Goal: Transaction & Acquisition: Purchase product/service

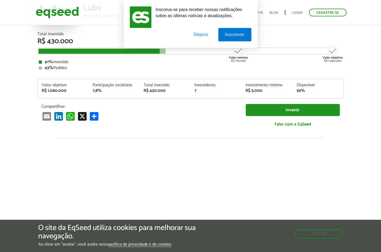
click at [335, 10] on div "Inscreva-se para receber nossas notificações sobre as últimas notícias e atuali…" at bounding box center [190, 24] width 381 height 48
click at [297, 15] on div "Inscreva-se para receber nossas notificações sobre as últimas notícias e atuali…" at bounding box center [190, 24] width 381 height 48
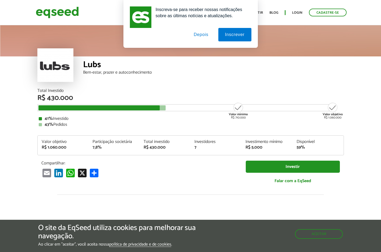
click at [201, 35] on button "Depois" at bounding box center [201, 34] width 28 height 13
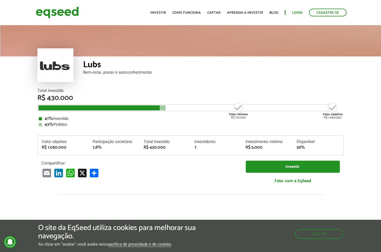
click at [292, 12] on link "Login" at bounding box center [297, 12] width 10 height 3
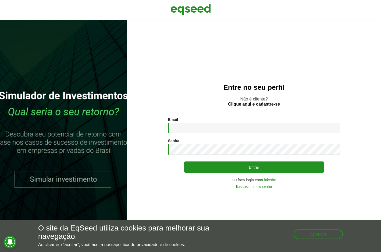
type input "**********"
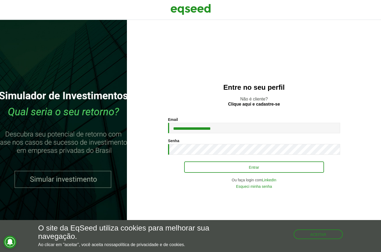
click at [232, 167] on button "Entrar" at bounding box center [254, 167] width 140 height 11
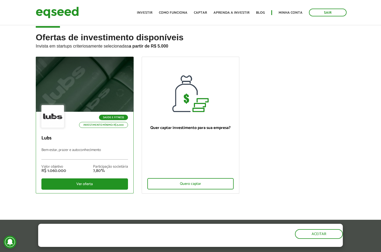
scroll to position [11, 0]
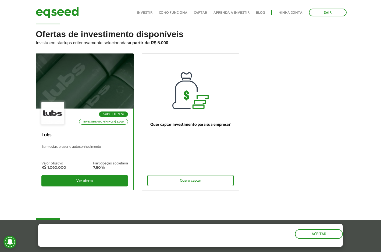
click at [104, 140] on div "Saúde e Fitness Investimento mínimo: R$ 5.000 Lubs Bem-estar, prazer e autoconh…" at bounding box center [84, 149] width 97 height 81
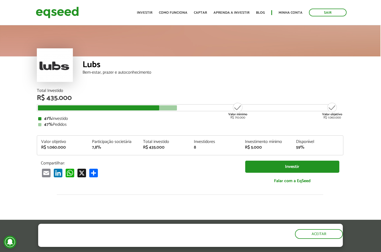
scroll to position [0, 1]
drag, startPoint x: 42, startPoint y: 146, endPoint x: 47, endPoint y: 146, distance: 5.1
click at [47, 146] on div "R$ 1.060.000" at bounding box center [62, 147] width 43 height 4
drag, startPoint x: 94, startPoint y: 146, endPoint x: 106, endPoint y: 145, distance: 12.4
click at [106, 145] on div "7,8%" at bounding box center [113, 147] width 43 height 4
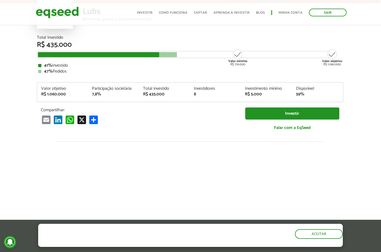
click at [223, 132] on div "Compartilhar: Email LinkedIn WhatsApp X Share Investir Falar com a EqSeed" at bounding box center [190, 122] width 306 height 28
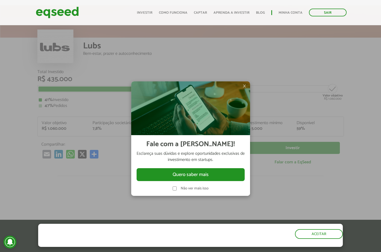
scroll to position [1, 0]
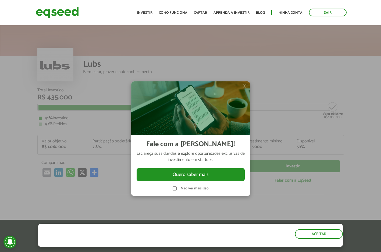
click at [250, 86] on img at bounding box center [190, 108] width 119 height 54
click at [246, 85] on span "×" at bounding box center [244, 86] width 3 height 6
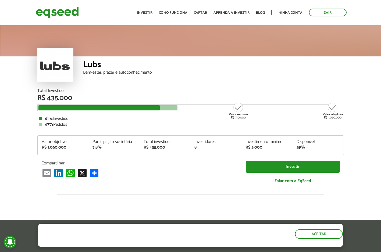
scroll to position [-16, 0]
